Goal: Navigation & Orientation: Find specific page/section

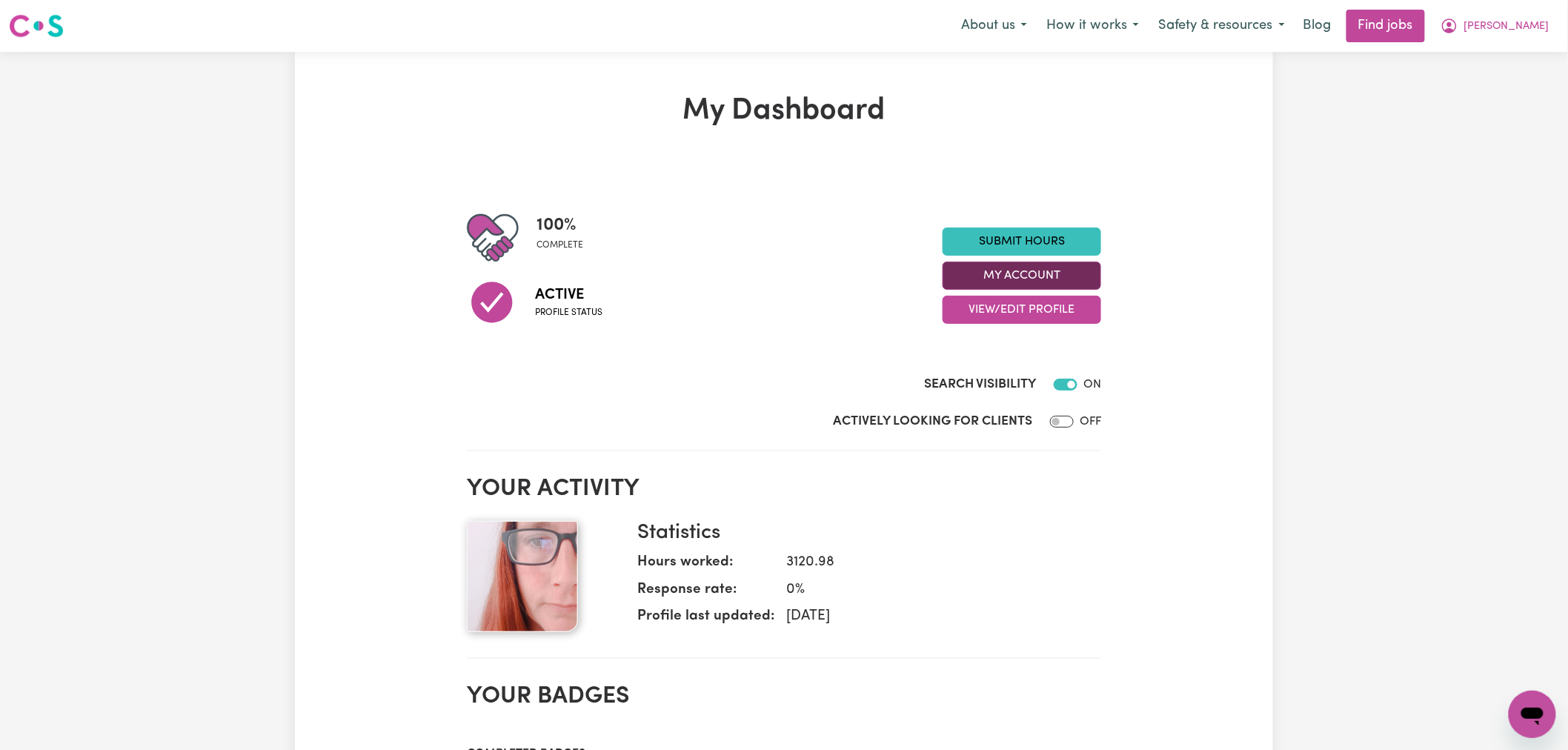
click at [1009, 268] on button "My Account" at bounding box center [1021, 275] width 158 height 28
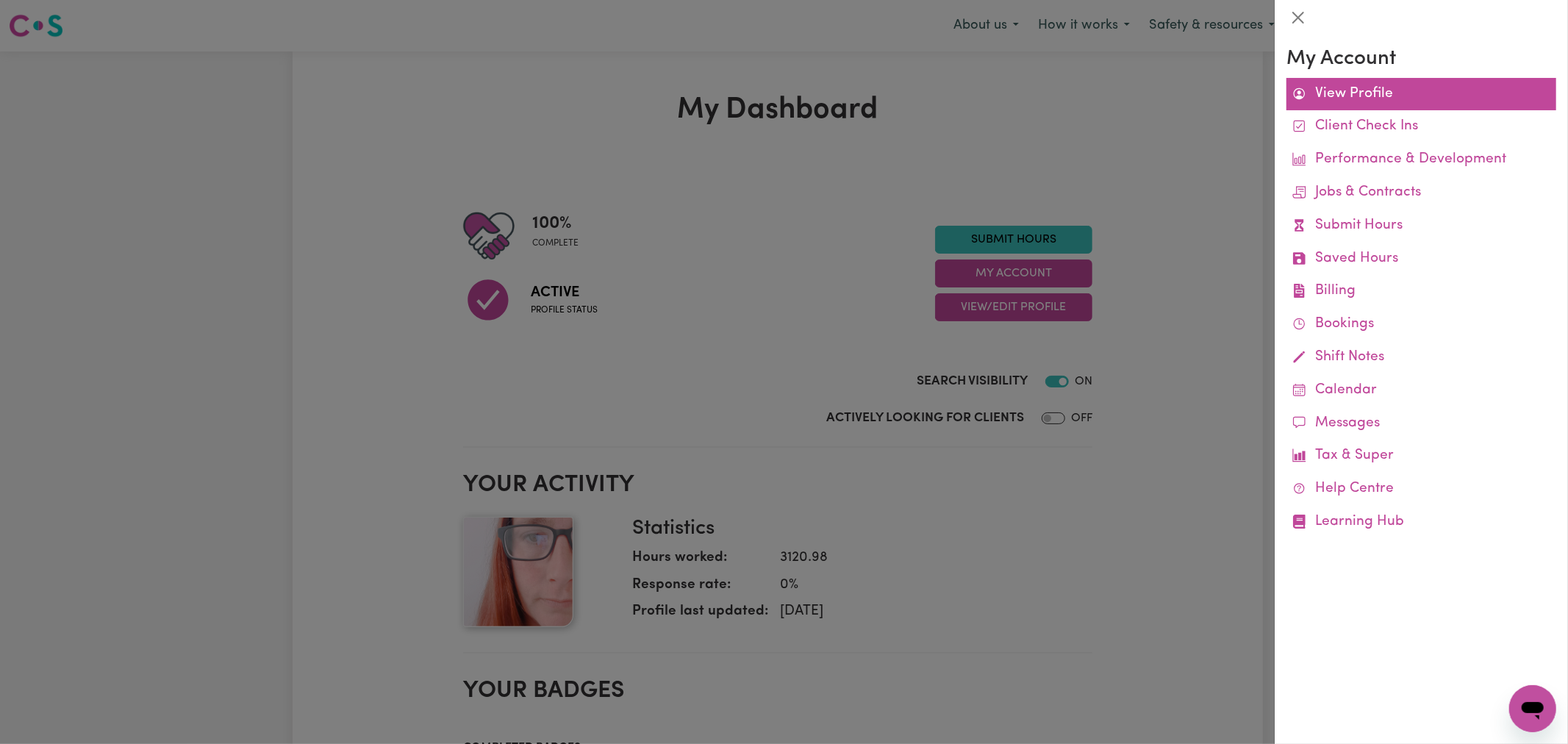
click at [1364, 96] on link "View Profile" at bounding box center [1421, 94] width 270 height 33
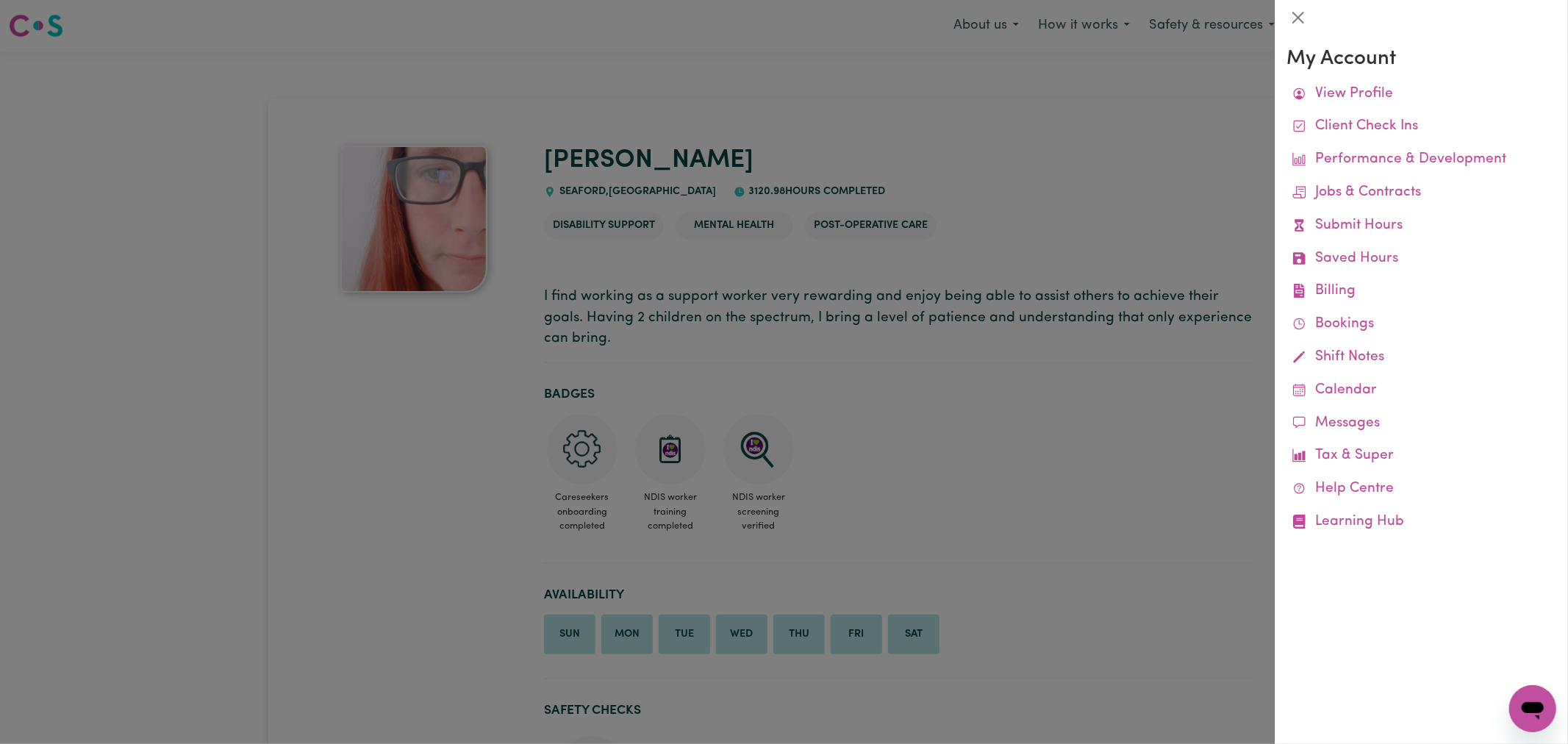
click at [1053, 158] on div at bounding box center [784, 372] width 1568 height 744
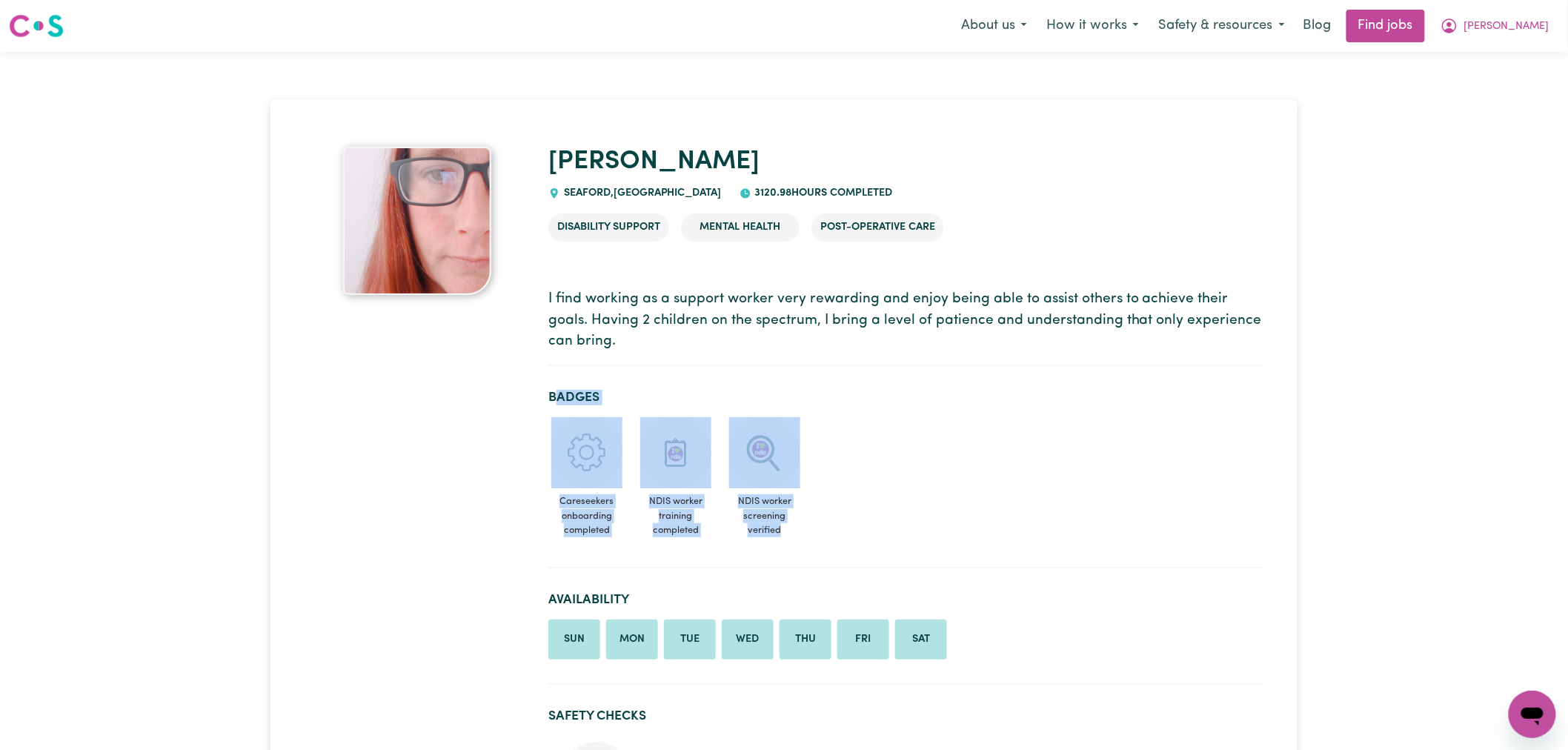
drag, startPoint x: 904, startPoint y: 420, endPoint x: 558, endPoint y: 359, distance: 351.3
click at [564, 346] on p "I find working as a support worker very rewarding and enjoy being able to assis…" at bounding box center [907, 320] width 716 height 64
click at [569, 342] on p "I find working as a support worker very rewarding and enjoy being able to assis…" at bounding box center [907, 320] width 716 height 64
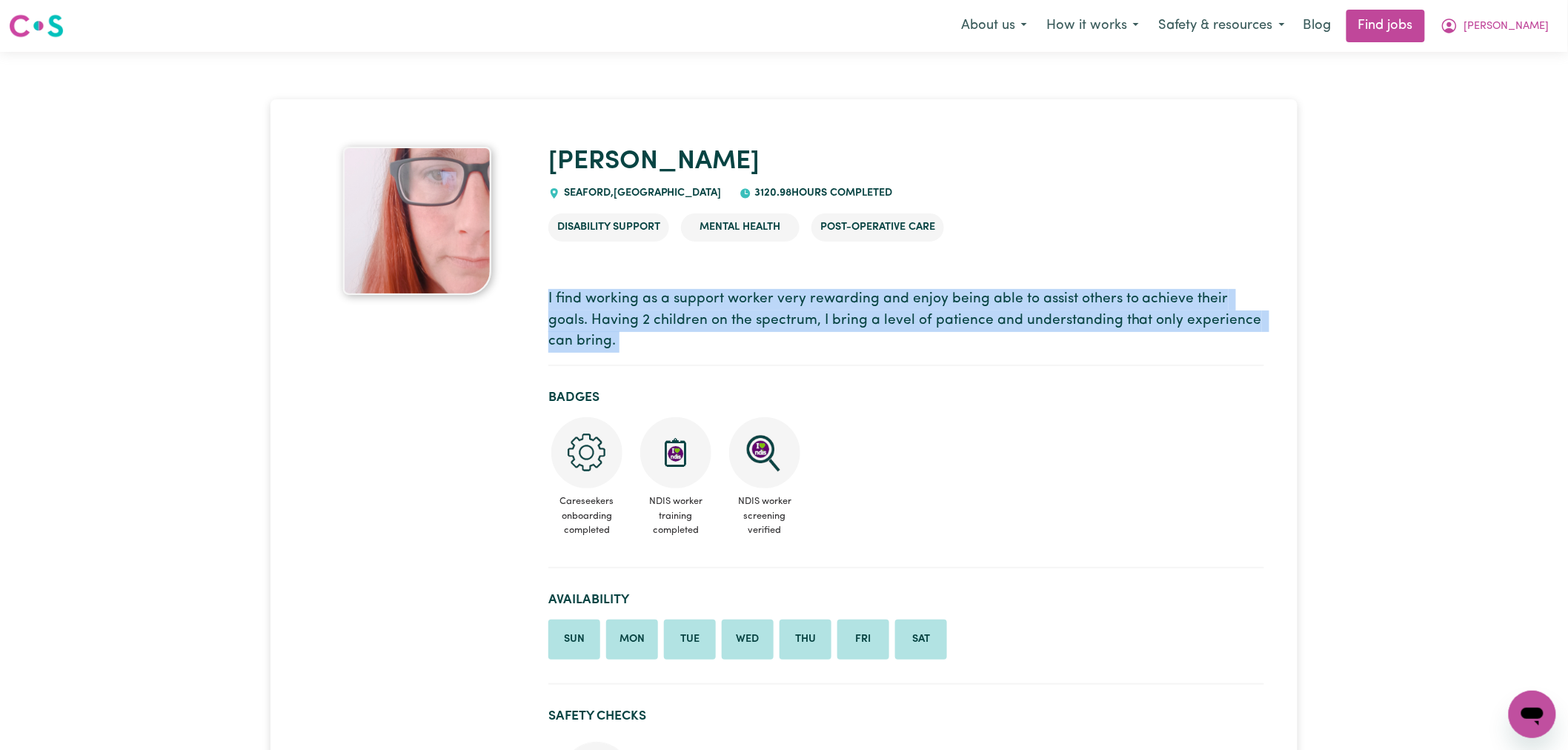
click at [569, 342] on p "I find working as a support worker very rewarding and enjoy being able to assis…" at bounding box center [907, 320] width 716 height 64
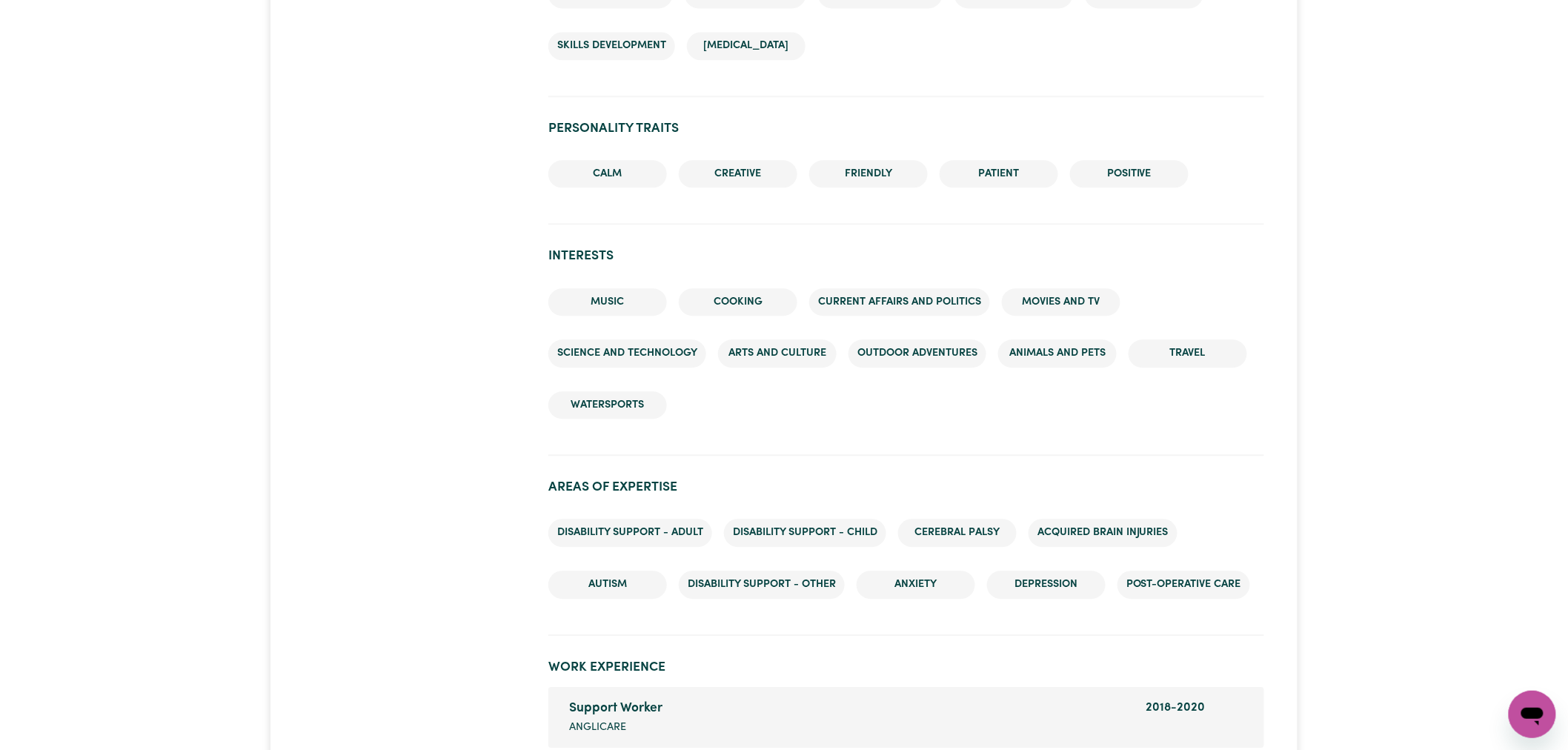
scroll to position [1399, 0]
